Goal: Entertainment & Leisure: Consume media (video, audio)

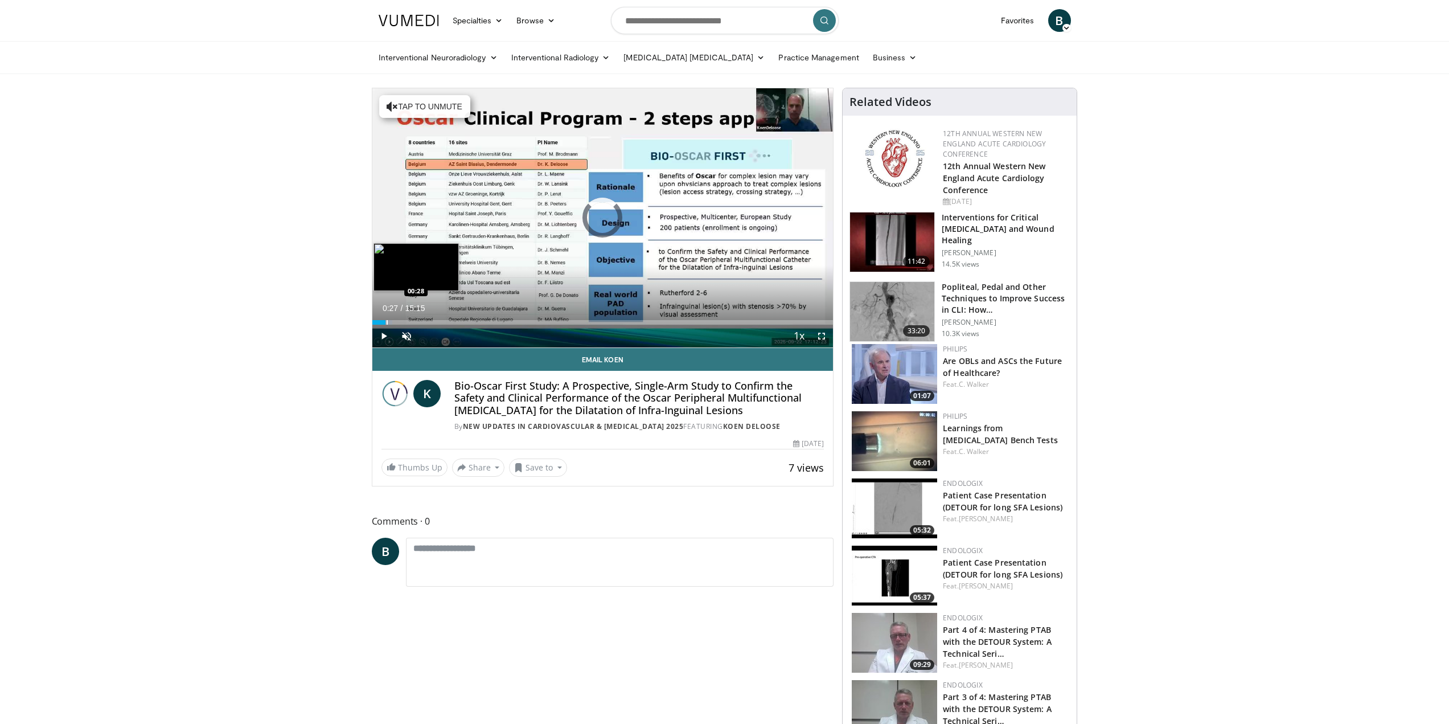
click at [387, 324] on div "Progress Bar" at bounding box center [387, 322] width 1 height 5
click at [407, 323] on div "Progress Bar" at bounding box center [407, 322] width 1 height 5
click at [416, 325] on span "Video Player" at bounding box center [406, 336] width 23 height 23
click at [422, 320] on div "Progress Bar" at bounding box center [422, 322] width 1 height 5
click at [446, 321] on div "Progress Bar" at bounding box center [446, 322] width 1 height 5
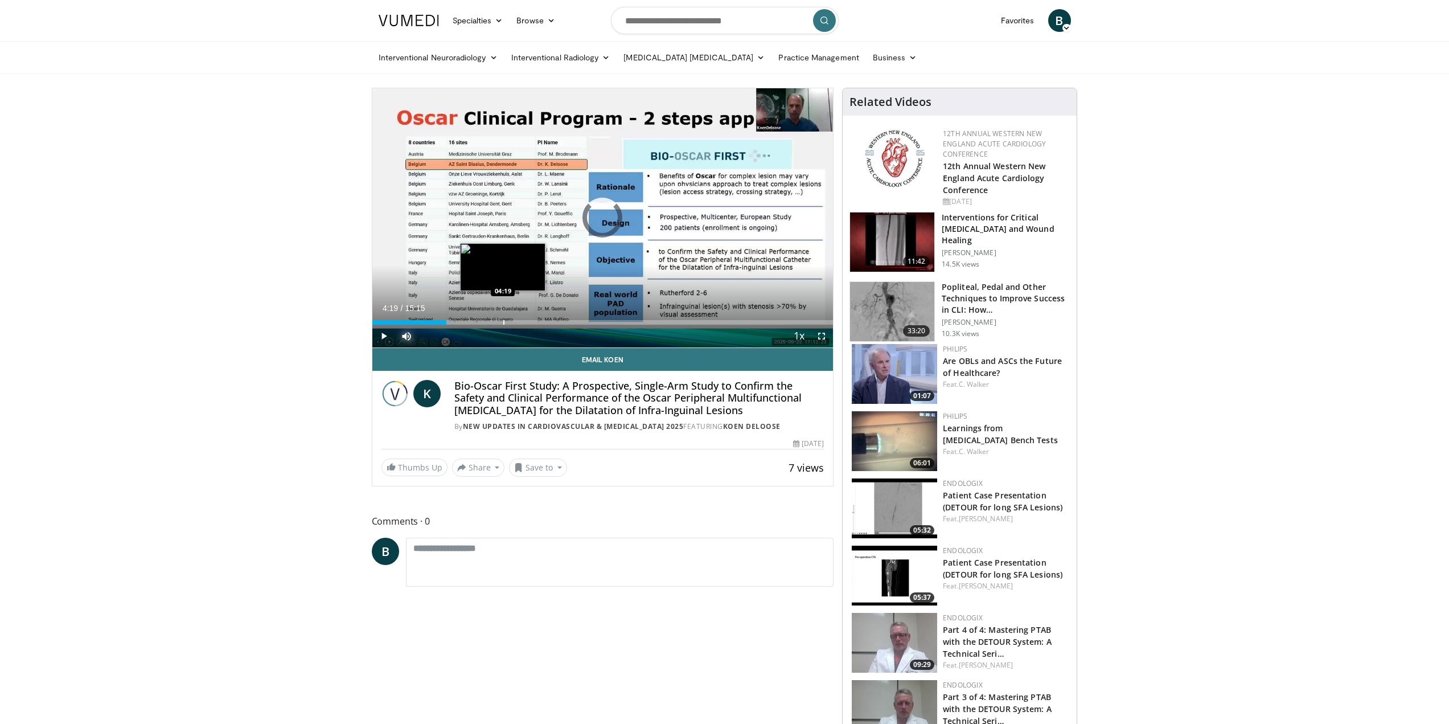
click at [503, 317] on div "Loaded : 17.34% 02:27 04:19" at bounding box center [602, 319] width 461 height 11
click at [553, 320] on div "Progress Bar" at bounding box center [552, 322] width 1 height 5
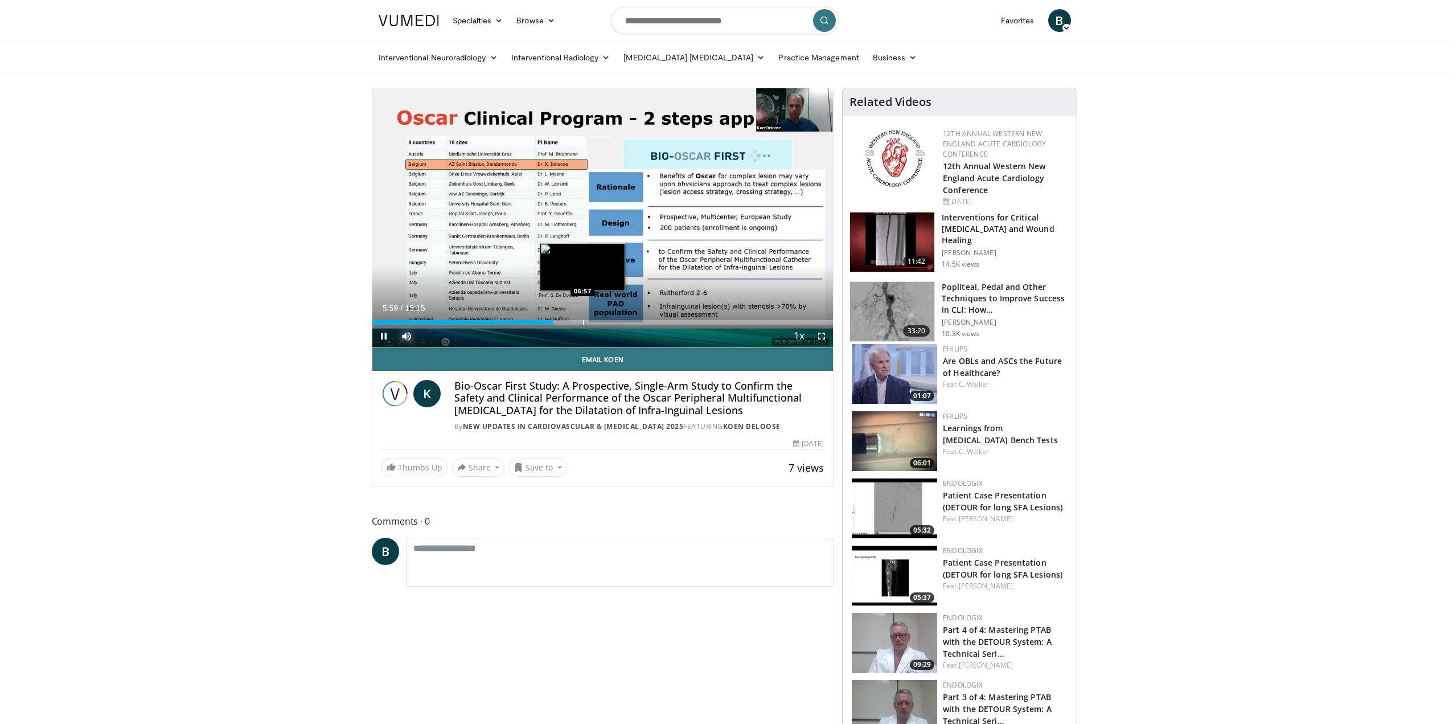
click at [583, 321] on div "Progress Bar" at bounding box center [583, 322] width 1 height 5
click at [596, 323] on div "Progress Bar" at bounding box center [596, 322] width 1 height 5
click at [611, 323] on div "Progress Bar" at bounding box center [611, 322] width 1 height 5
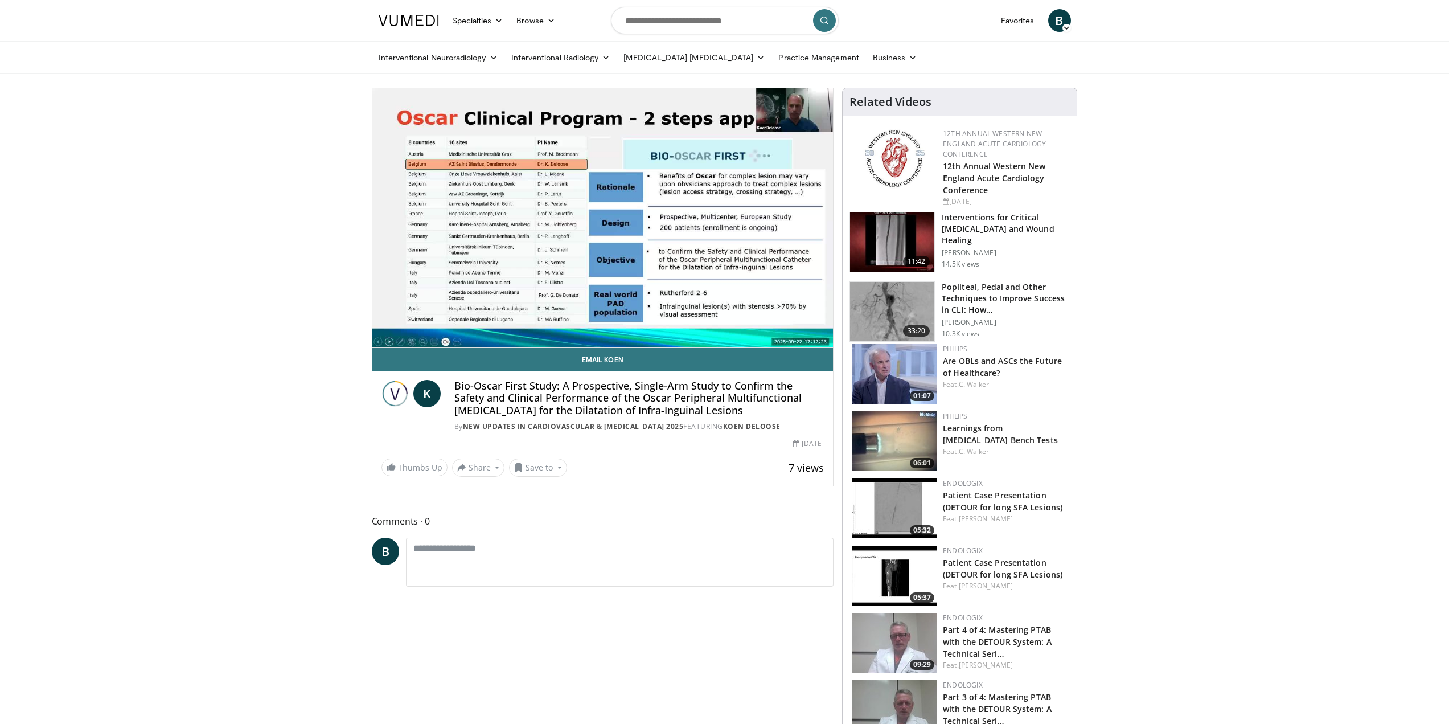
click at [621, 322] on div "10 seconds Tap to unmute" at bounding box center [602, 217] width 461 height 259
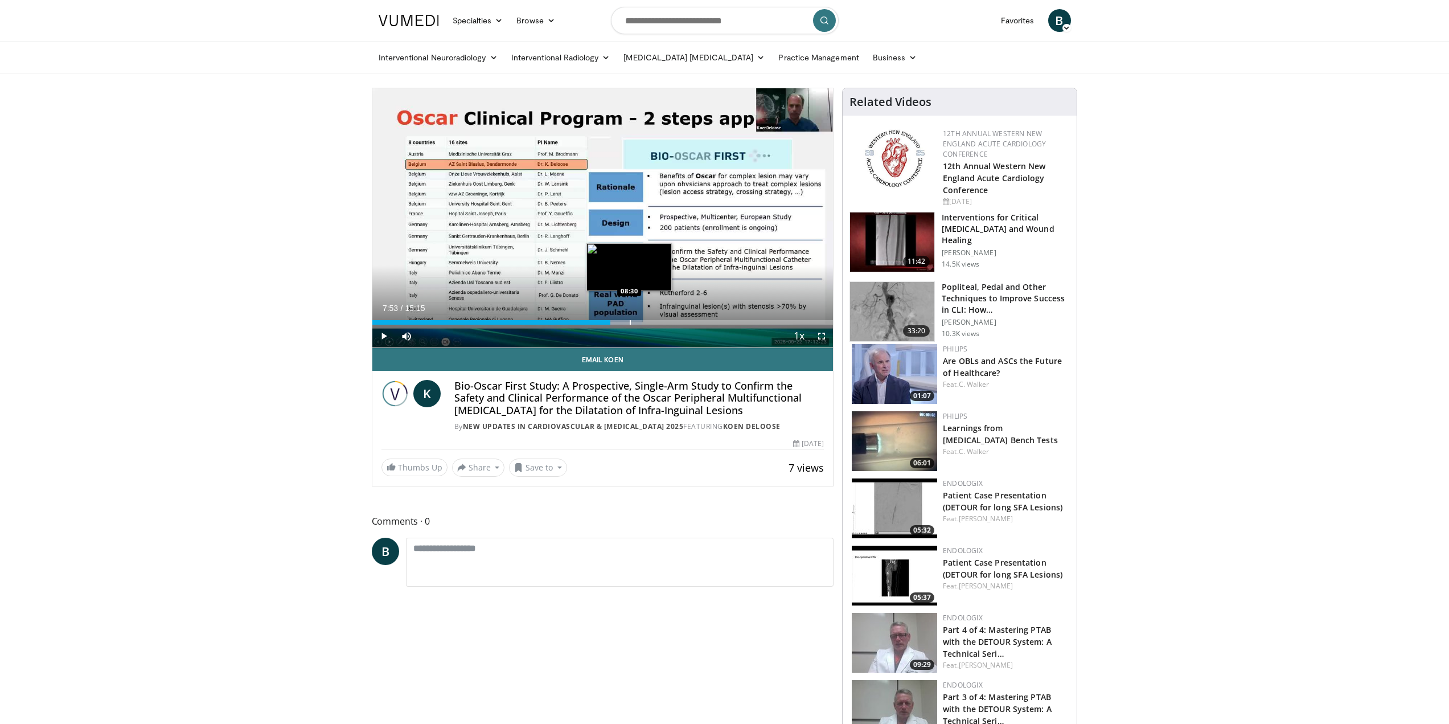
click at [629, 318] on div "Loaded : 58.53% 07:53 08:30" at bounding box center [602, 319] width 461 height 11
click at [643, 320] on div "Progress Bar" at bounding box center [643, 322] width 1 height 5
click at [661, 320] on div "Progress Bar" at bounding box center [661, 322] width 1 height 5
click at [383, 336] on span "Video Player" at bounding box center [383, 336] width 23 height 23
click at [670, 323] on div "Progress Bar" at bounding box center [670, 322] width 1 height 5
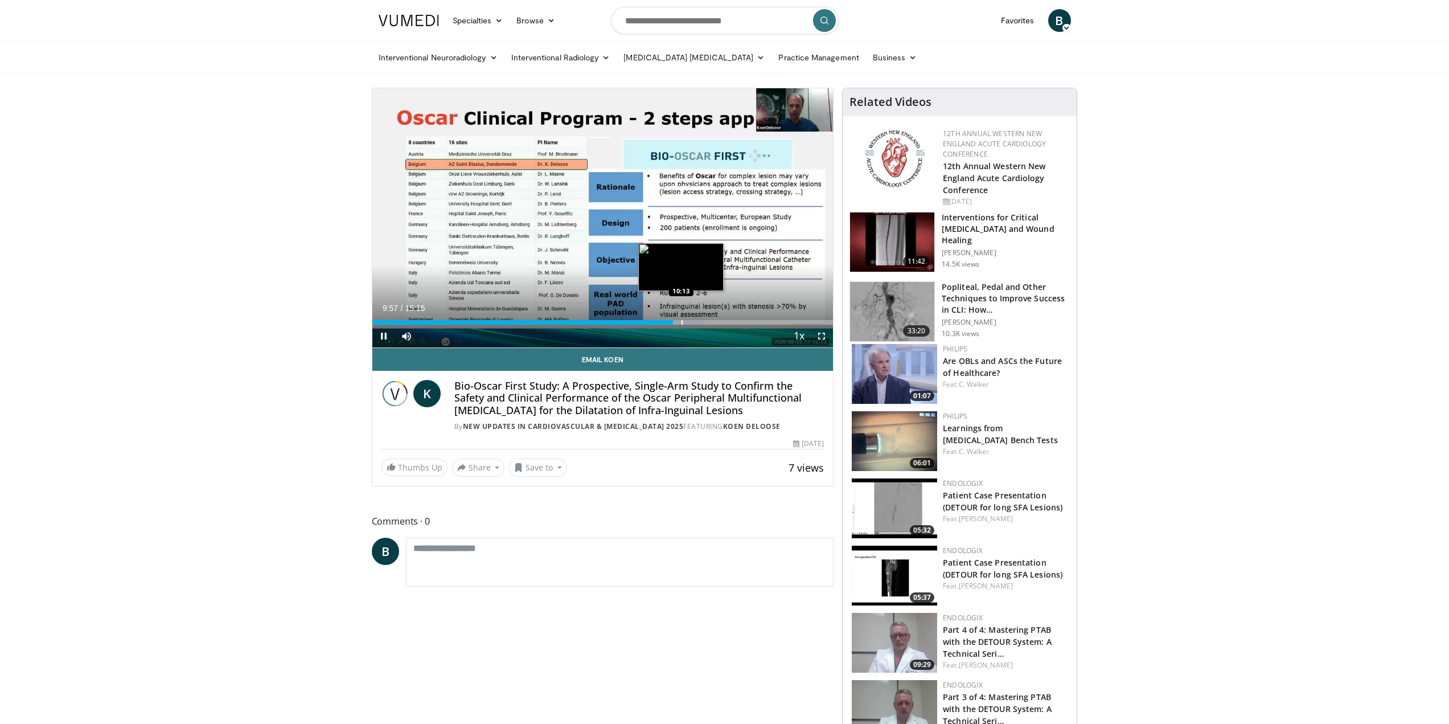
click at [681, 321] on video-js "**********" at bounding box center [602, 218] width 461 height 260
click at [695, 323] on div "Progress Bar" at bounding box center [695, 322] width 1 height 5
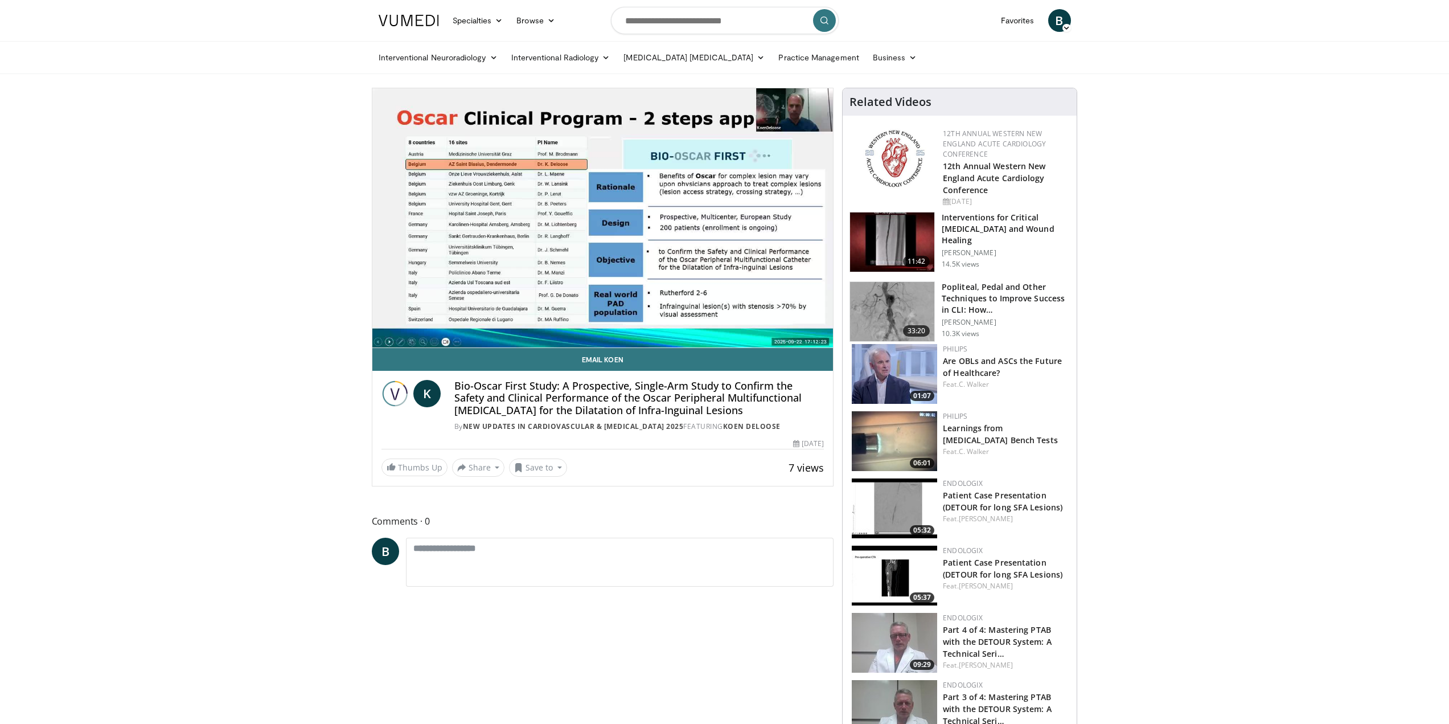
click at [708, 323] on div "10 seconds Tap to unmute" at bounding box center [602, 217] width 461 height 259
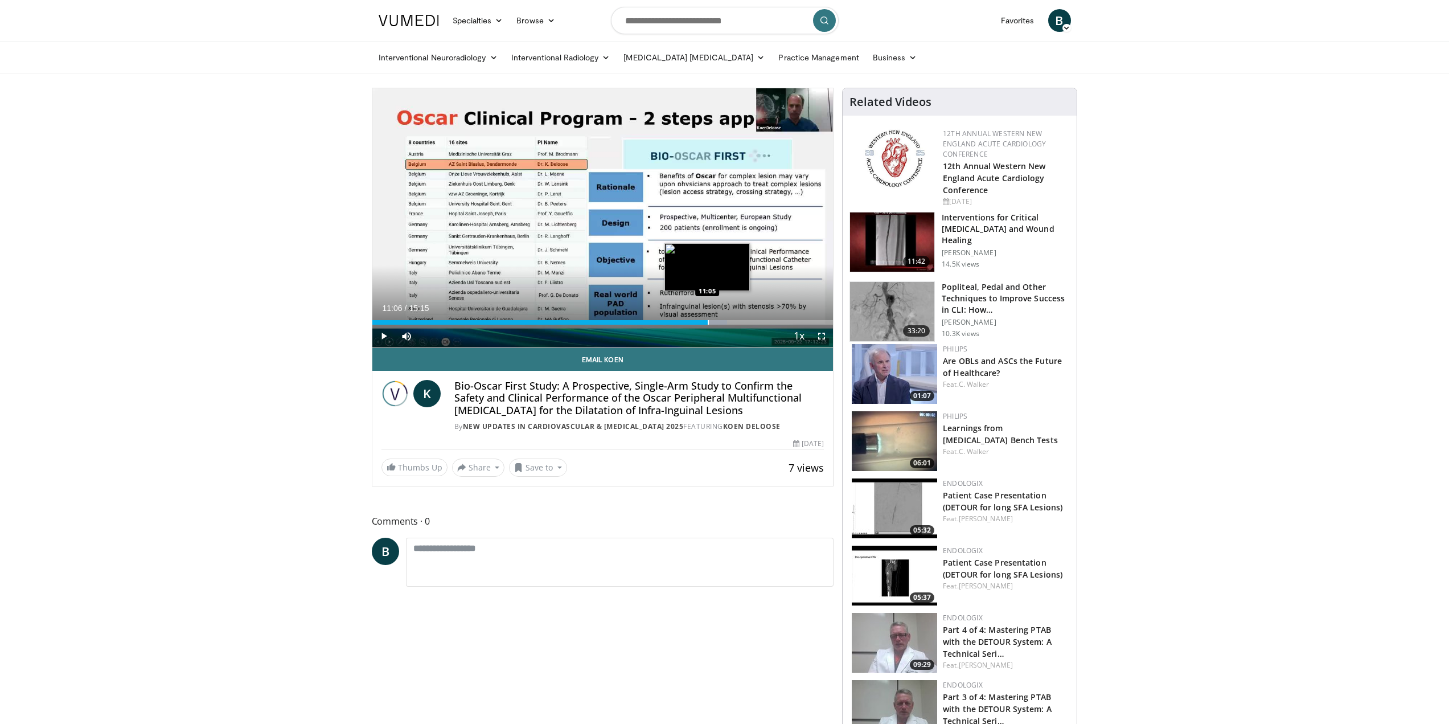
click at [708, 323] on div "Progress Bar" at bounding box center [708, 322] width 1 height 5
click at [722, 322] on div "Progress Bar" at bounding box center [722, 322] width 1 height 5
click at [736, 322] on div "Progress Bar" at bounding box center [736, 322] width 1 height 5
click at [754, 322] on div "Progress Bar" at bounding box center [754, 322] width 1 height 5
click at [769, 323] on div "Progress Bar" at bounding box center [769, 322] width 1 height 5
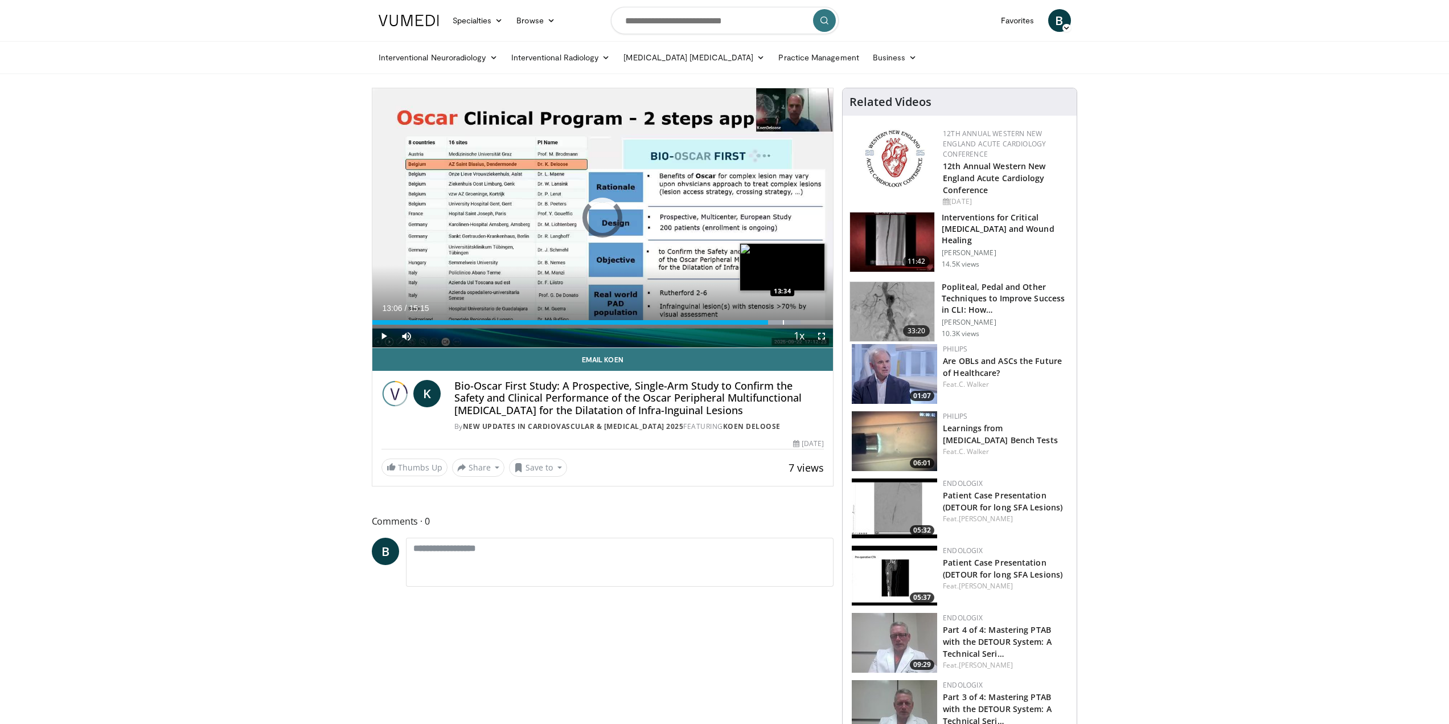
click at [783, 324] on div "Progress Bar" at bounding box center [783, 322] width 1 height 5
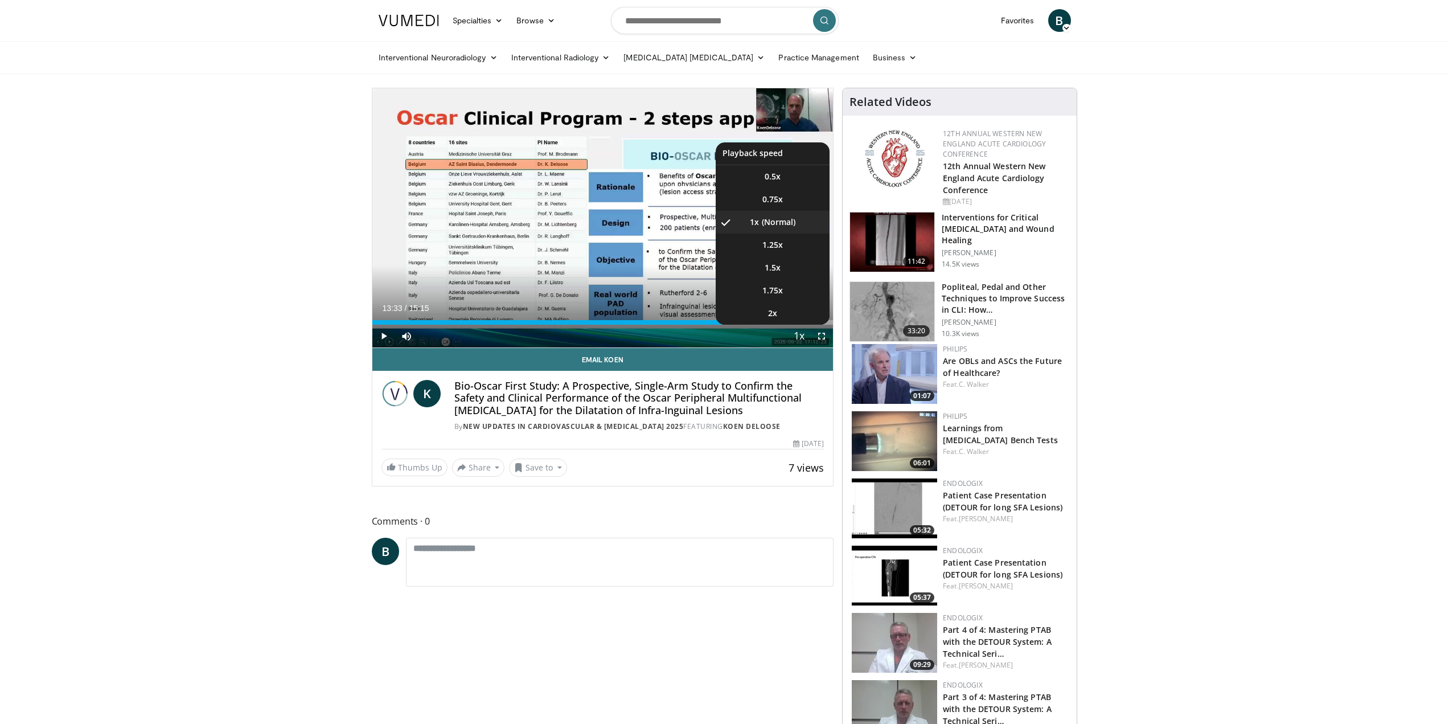
click at [789, 325] on button "Playback Rate" at bounding box center [798, 336] width 23 height 23
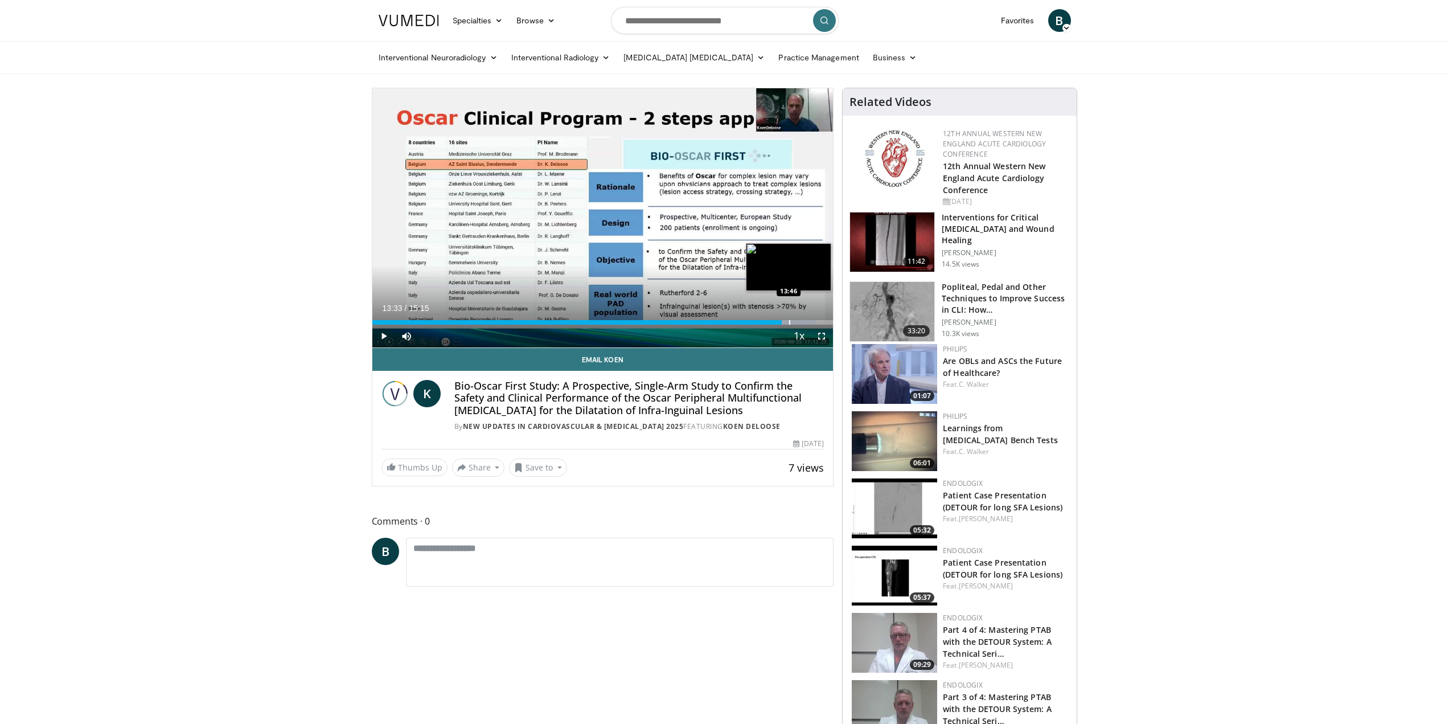
click at [790, 321] on div "Progress Bar" at bounding box center [789, 322] width 1 height 5
click at [807, 322] on div "Progress Bar" at bounding box center [807, 322] width 1 height 5
click at [817, 322] on div "Progress Bar" at bounding box center [817, 322] width 1 height 5
click at [820, 322] on div "Progress Bar" at bounding box center [819, 322] width 1 height 5
click at [826, 323] on div "Progress Bar" at bounding box center [826, 322] width 1 height 5
